Goal: Check status: Check status

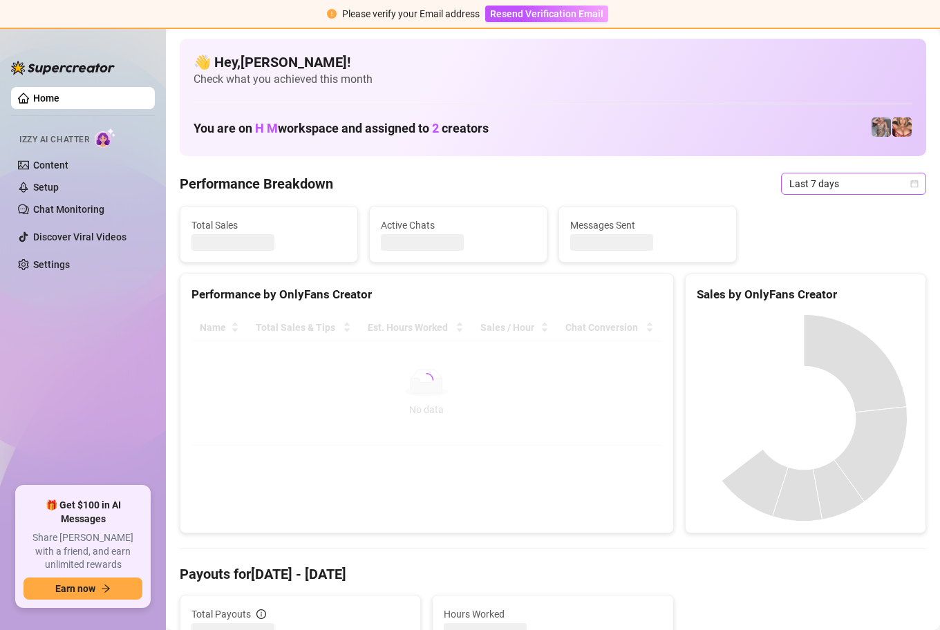
click at [894, 184] on span "Last 7 days" at bounding box center [853, 183] width 129 height 21
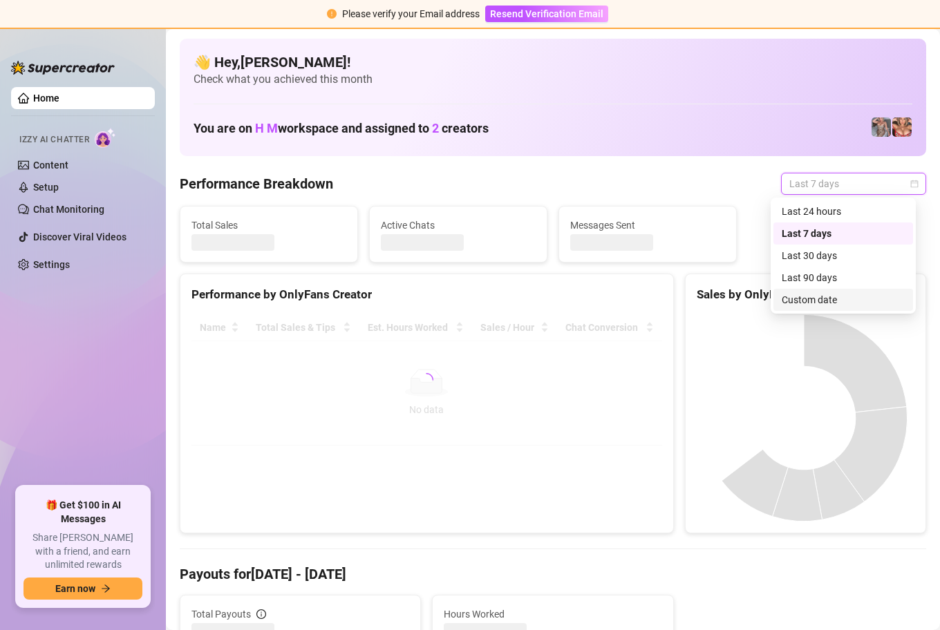
click at [829, 303] on div "Custom date" at bounding box center [842, 299] width 123 height 15
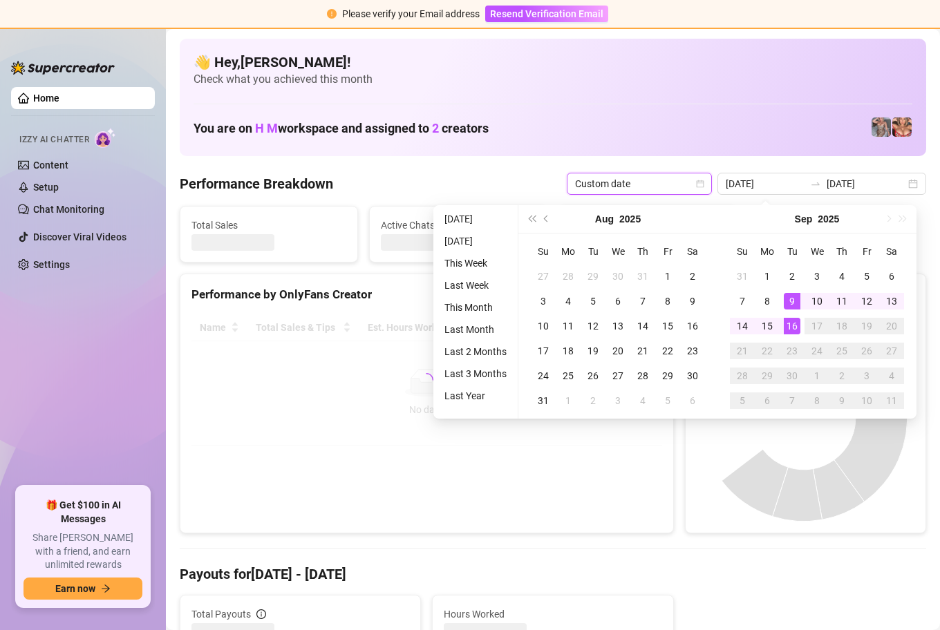
type input "[DATE]"
click at [792, 322] on div "16" at bounding box center [792, 326] width 17 height 17
type input "[DATE]"
